Goal: Task Accomplishment & Management: Manage account settings

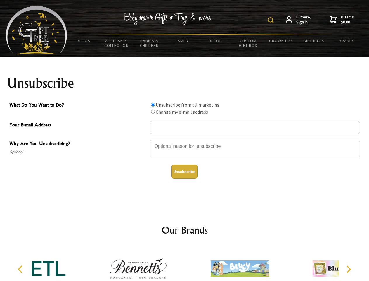
click at [272, 20] on img at bounding box center [271, 20] width 6 height 6
click at [185, 139] on div at bounding box center [255, 149] width 210 height 20
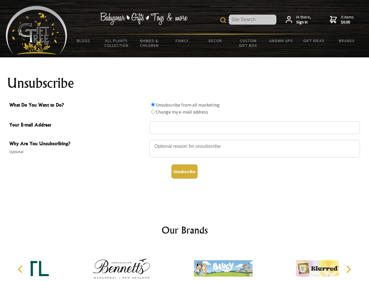
click at [153, 104] on input "What Do You Want to Do?" at bounding box center [153, 105] width 4 height 4
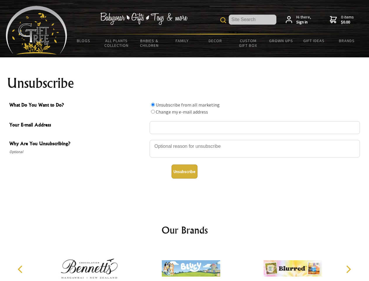
click at [153, 111] on input "What Do You Want to Do?" at bounding box center [153, 112] width 4 height 4
radio input "true"
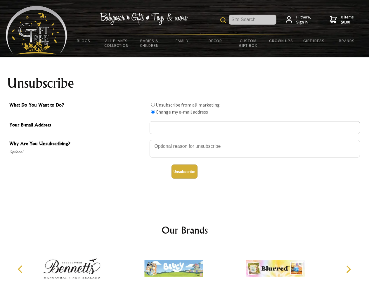
click at [184, 171] on button "Unsubscribe" at bounding box center [185, 171] width 26 height 14
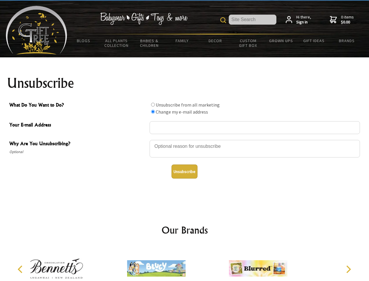
click at [185, 263] on img at bounding box center [156, 268] width 58 height 44
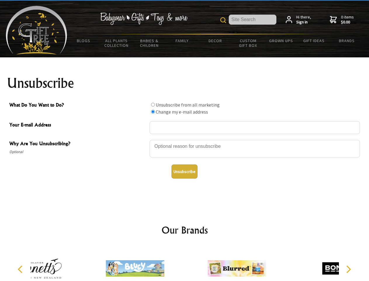
click at [21, 269] on icon "Previous" at bounding box center [21, 269] width 8 height 8
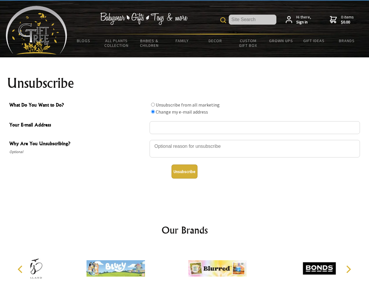
click at [348, 269] on icon "Next" at bounding box center [348, 269] width 8 height 8
